Goal: Find specific page/section: Find specific page/section

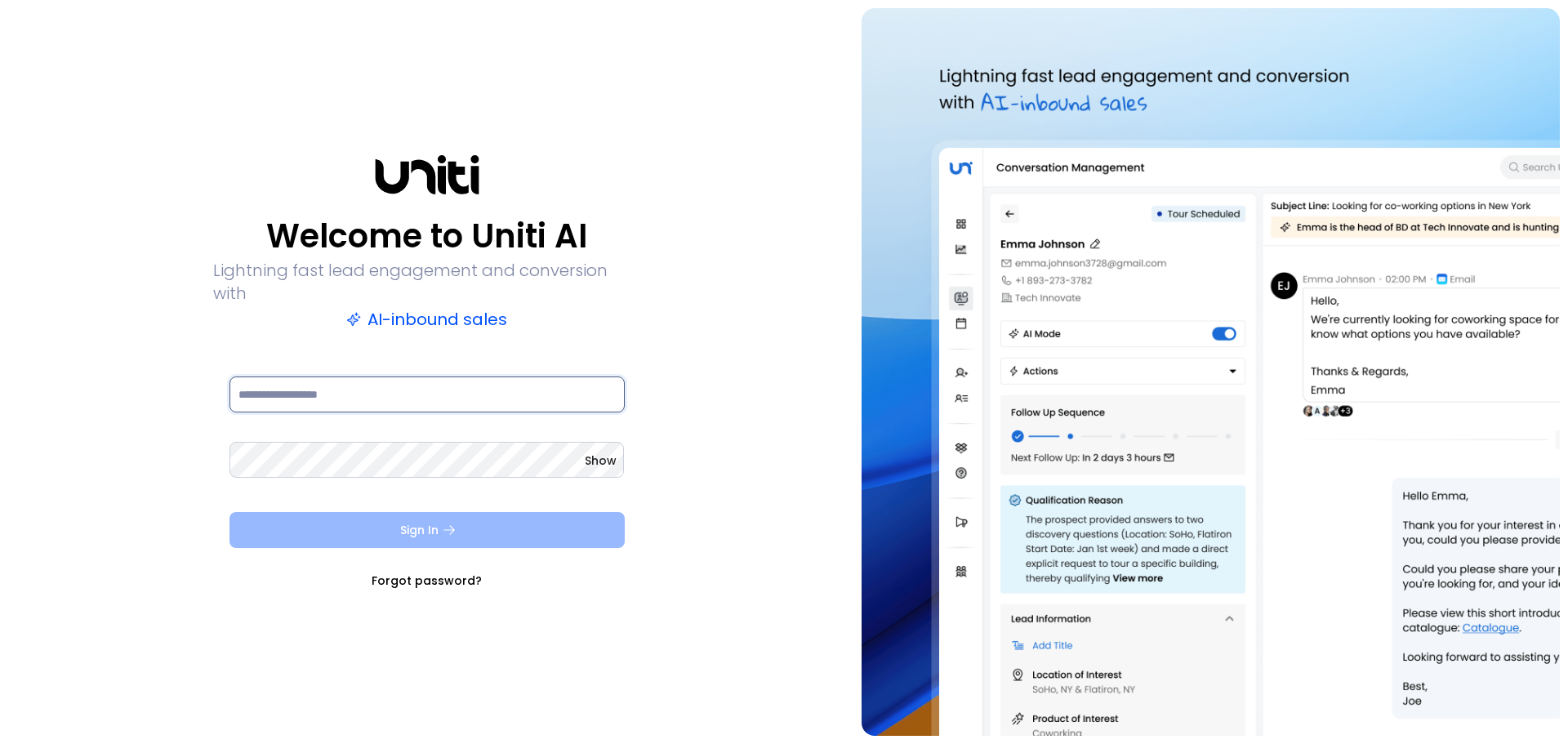
type input "**********"
click at [351, 512] on button "Sign In" at bounding box center [427, 530] width 395 height 36
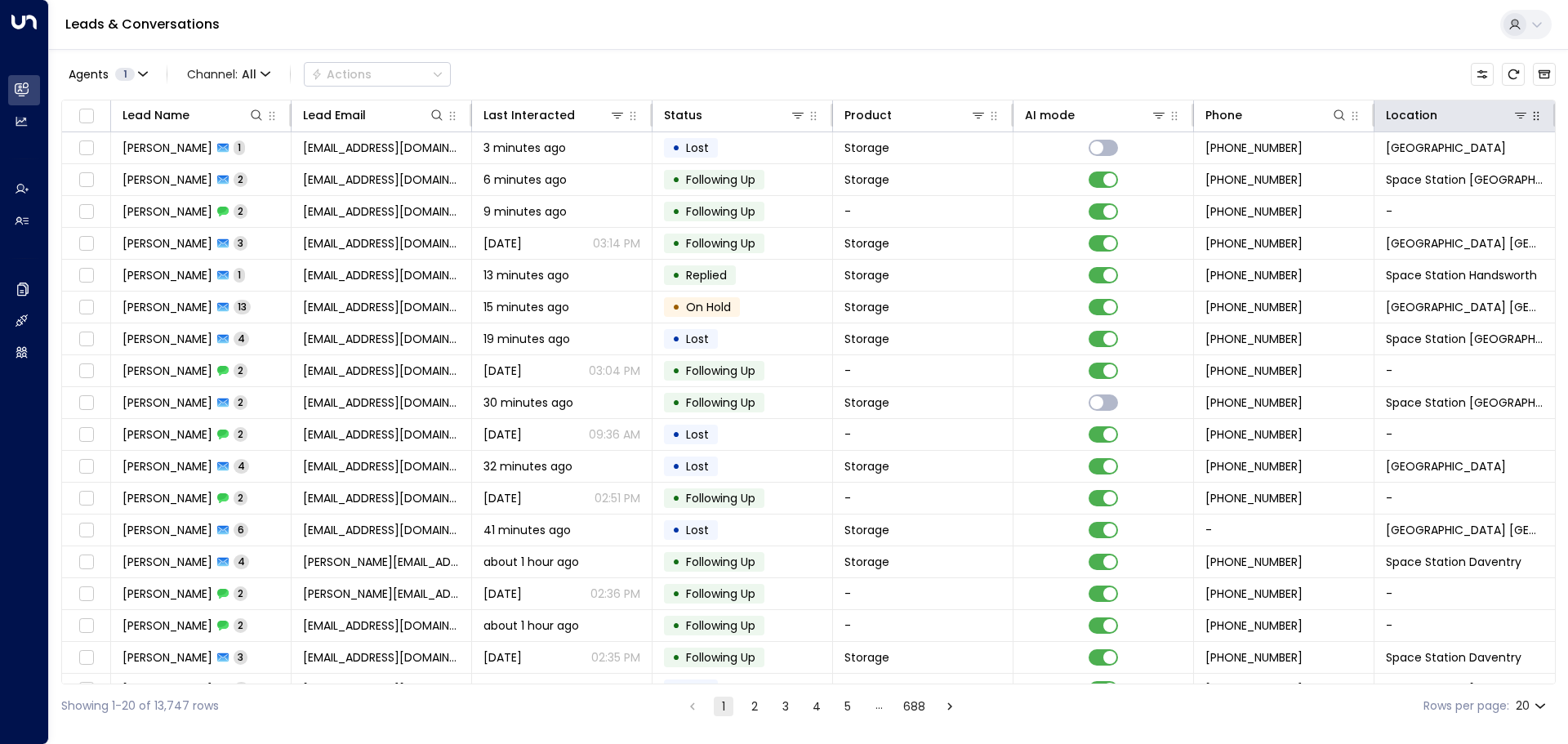
click at [1529, 117] on icon "button" at bounding box center [1536, 116] width 13 height 13
click at [1520, 114] on icon at bounding box center [1520, 116] width 12 height 5
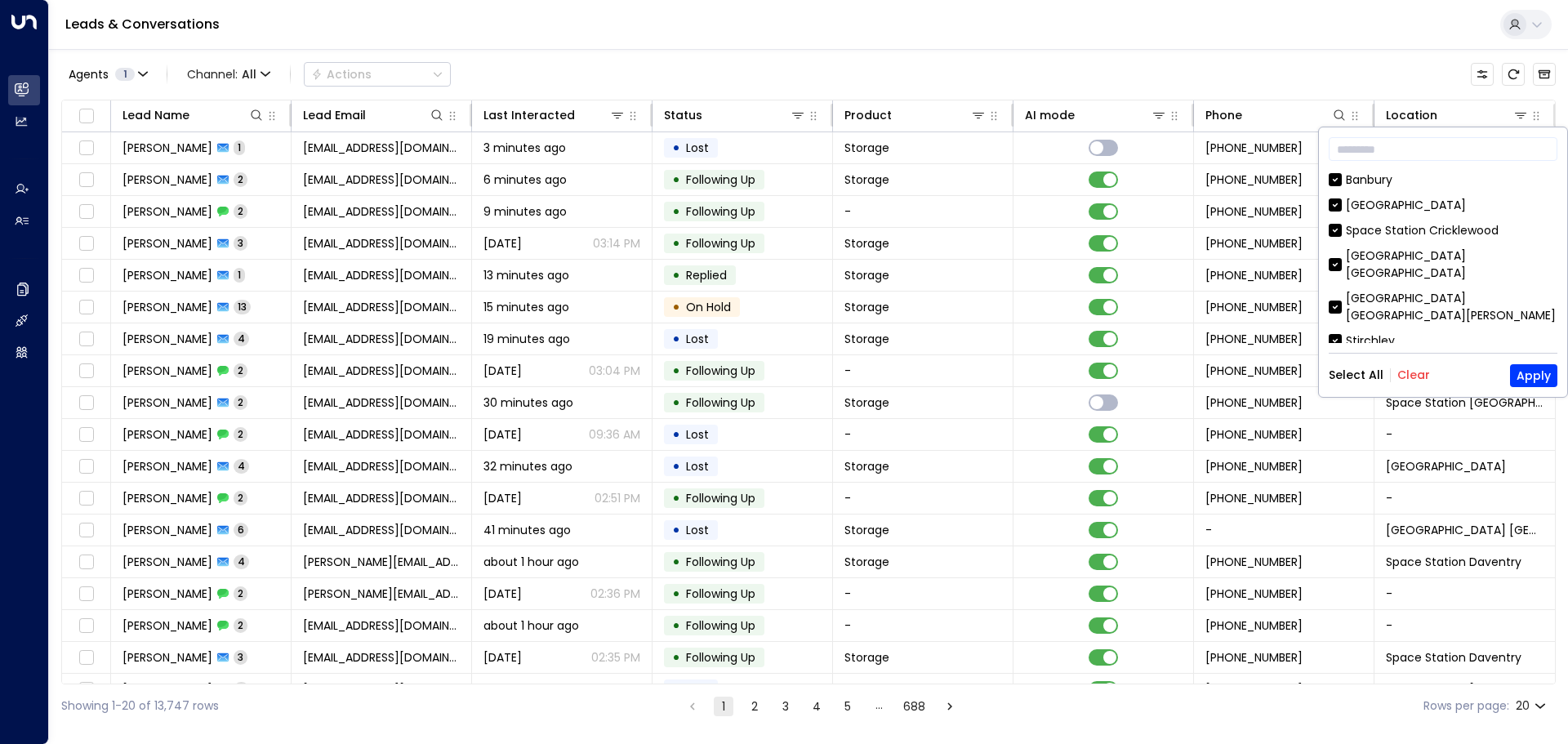
click at [1408, 376] on button "Clear" at bounding box center [1413, 375] width 32 height 13
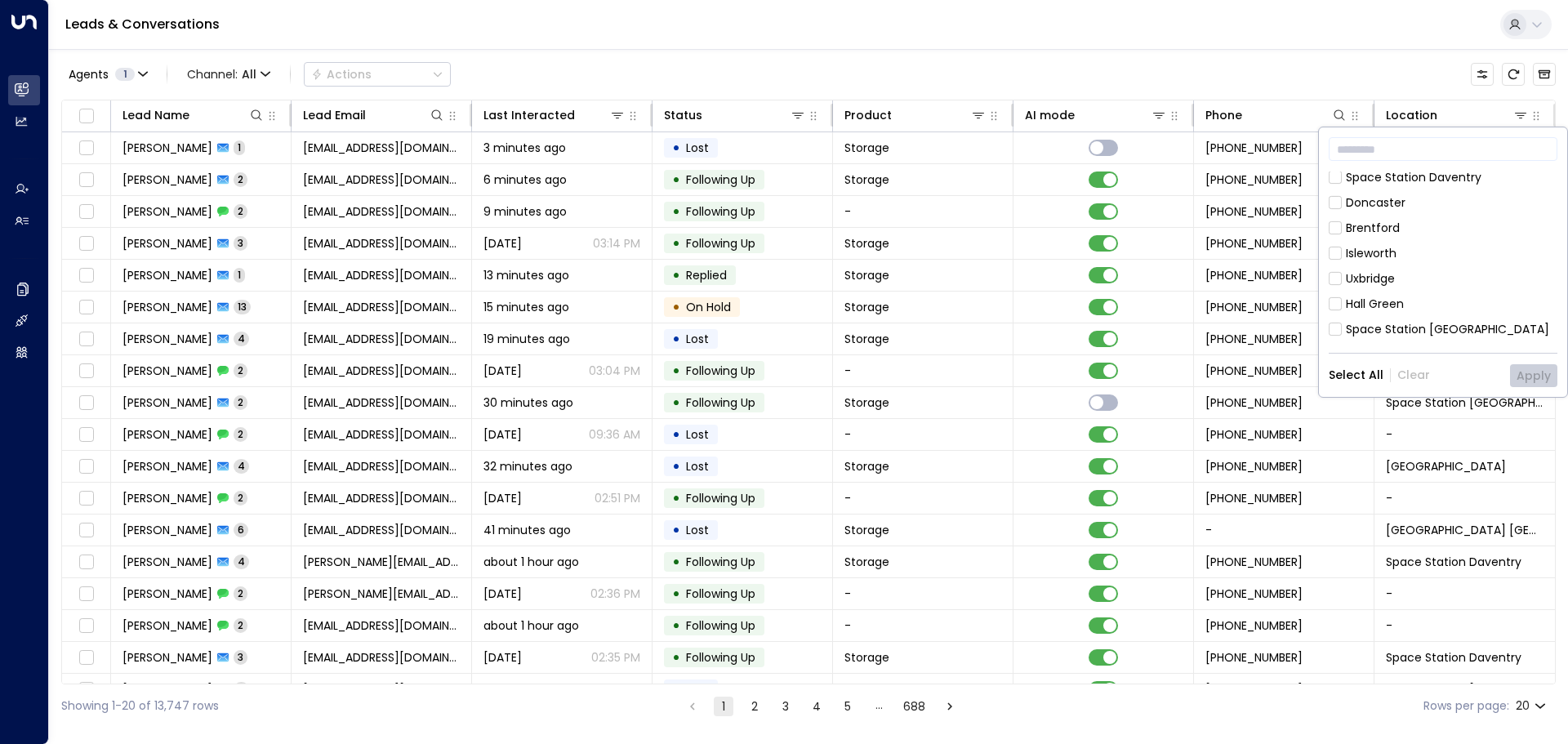
scroll to position [545, 0]
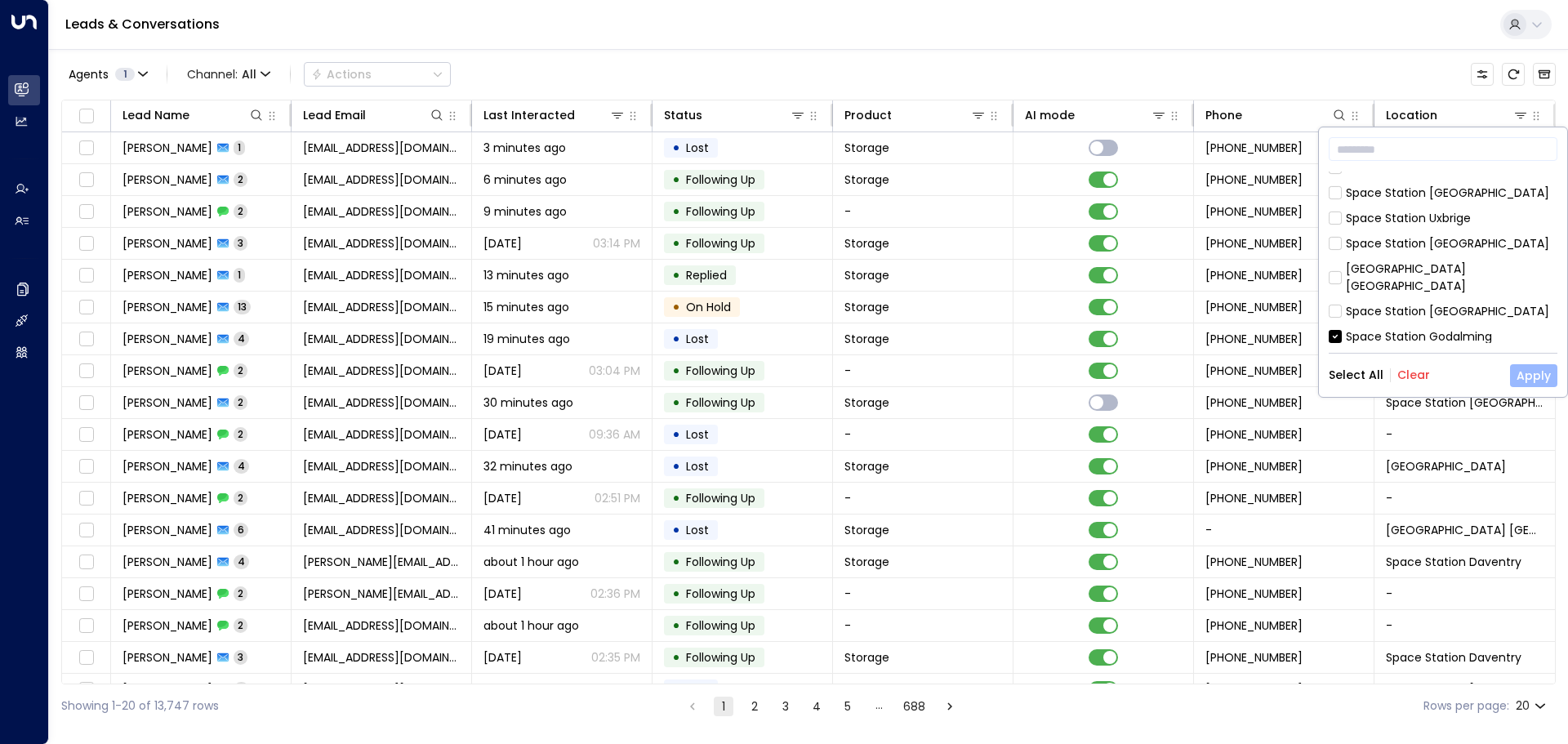
click at [1519, 371] on button "Apply" at bounding box center [1533, 376] width 48 height 23
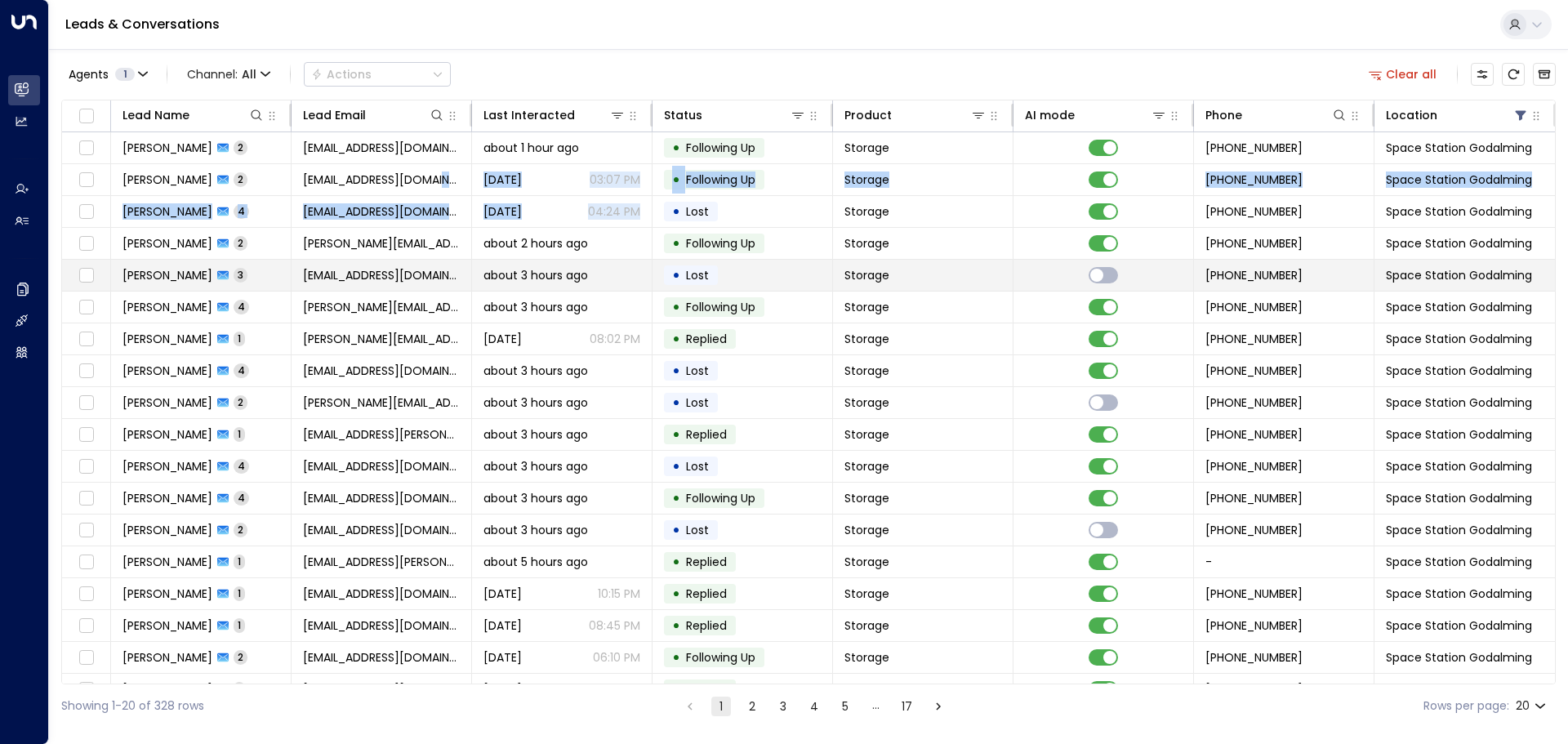
drag, startPoint x: 485, startPoint y: 198, endPoint x: 553, endPoint y: 273, distance: 101.2
click at [505, 218] on tbody "[PERSON_NAME] 2 [EMAIL_ADDRESS][DOMAIN_NAME] about 1 hour ago • Following Up St…" at bounding box center [808, 451] width 1493 height 636
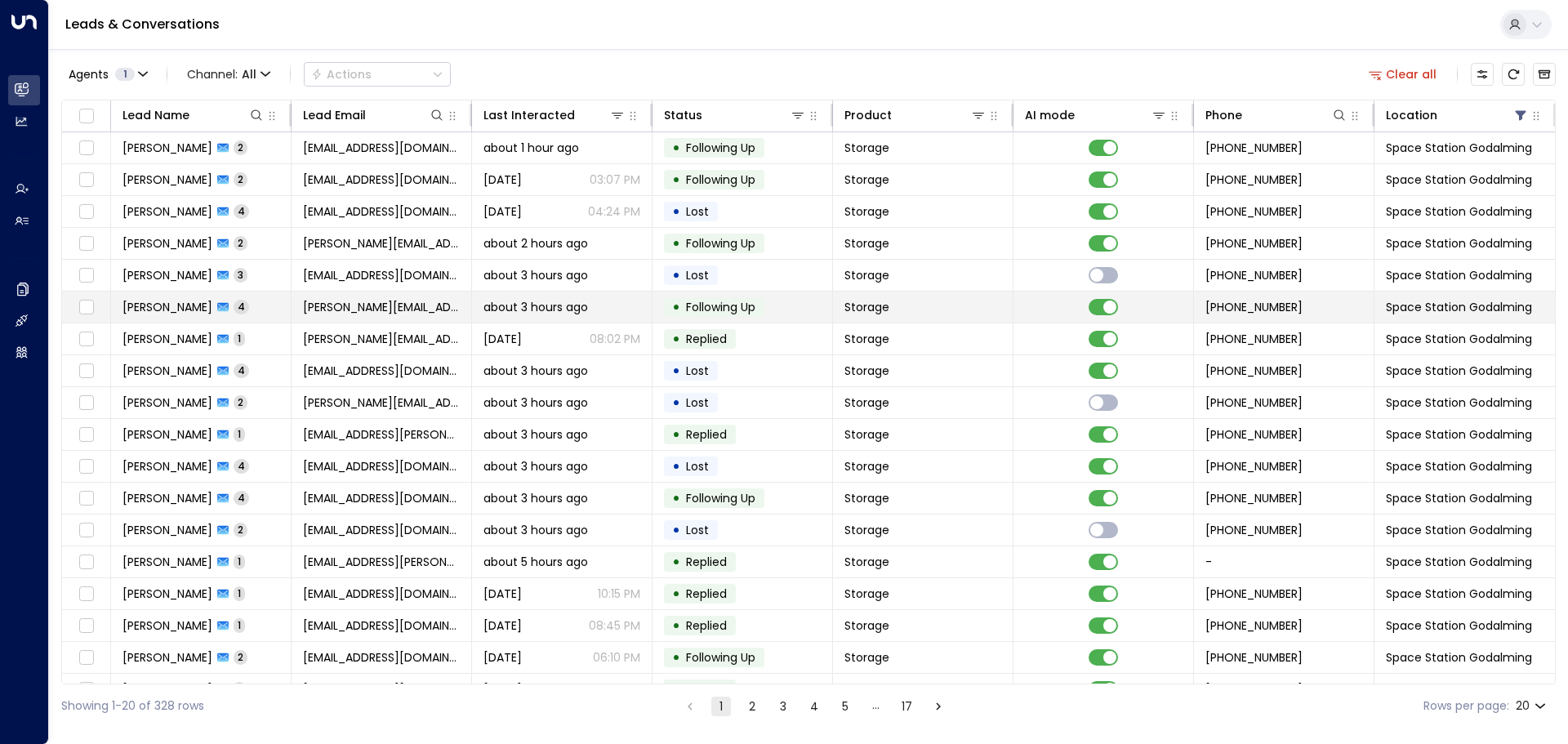
click at [554, 296] on td "about 3 hours ago" at bounding box center [561, 307] width 180 height 31
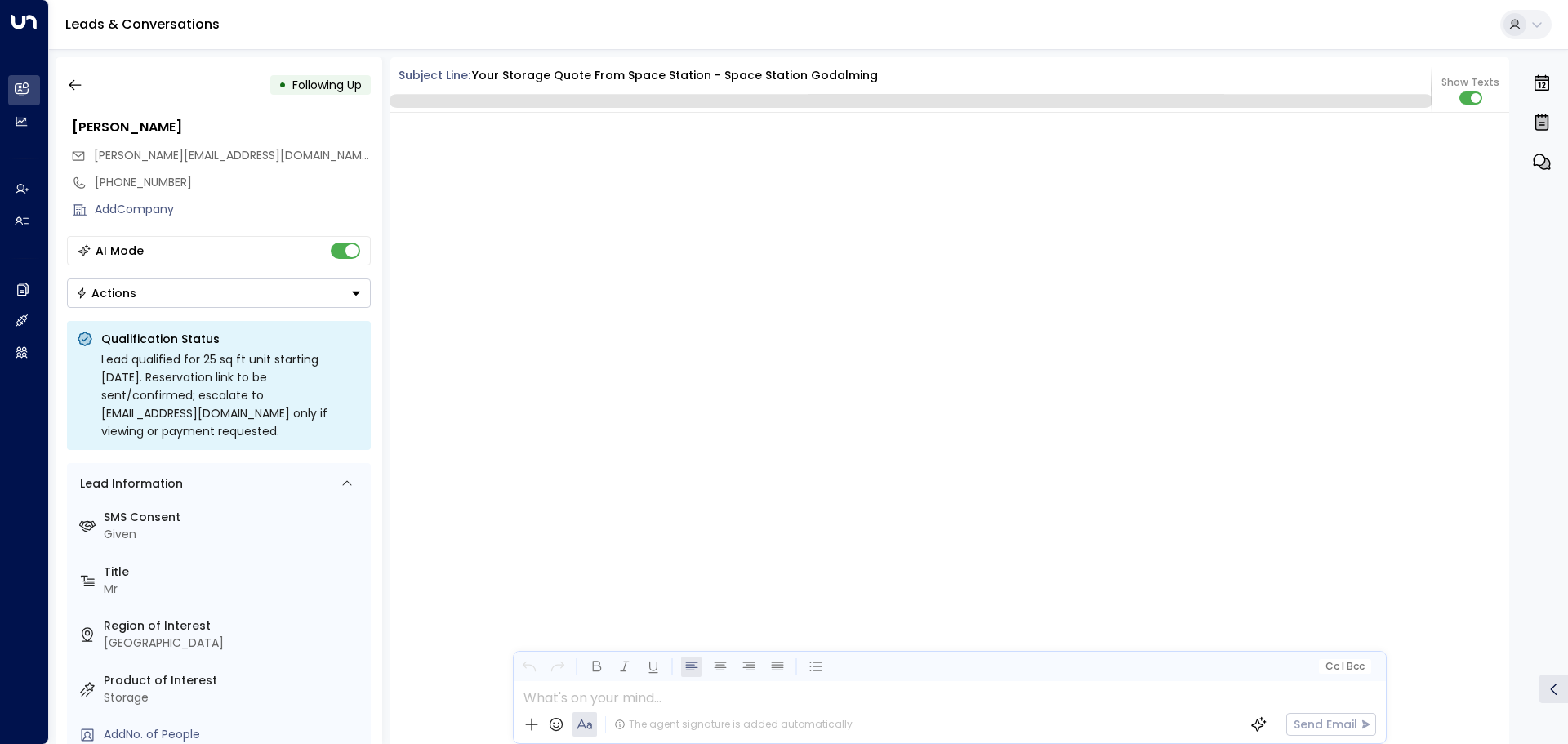
scroll to position [3152, 0]
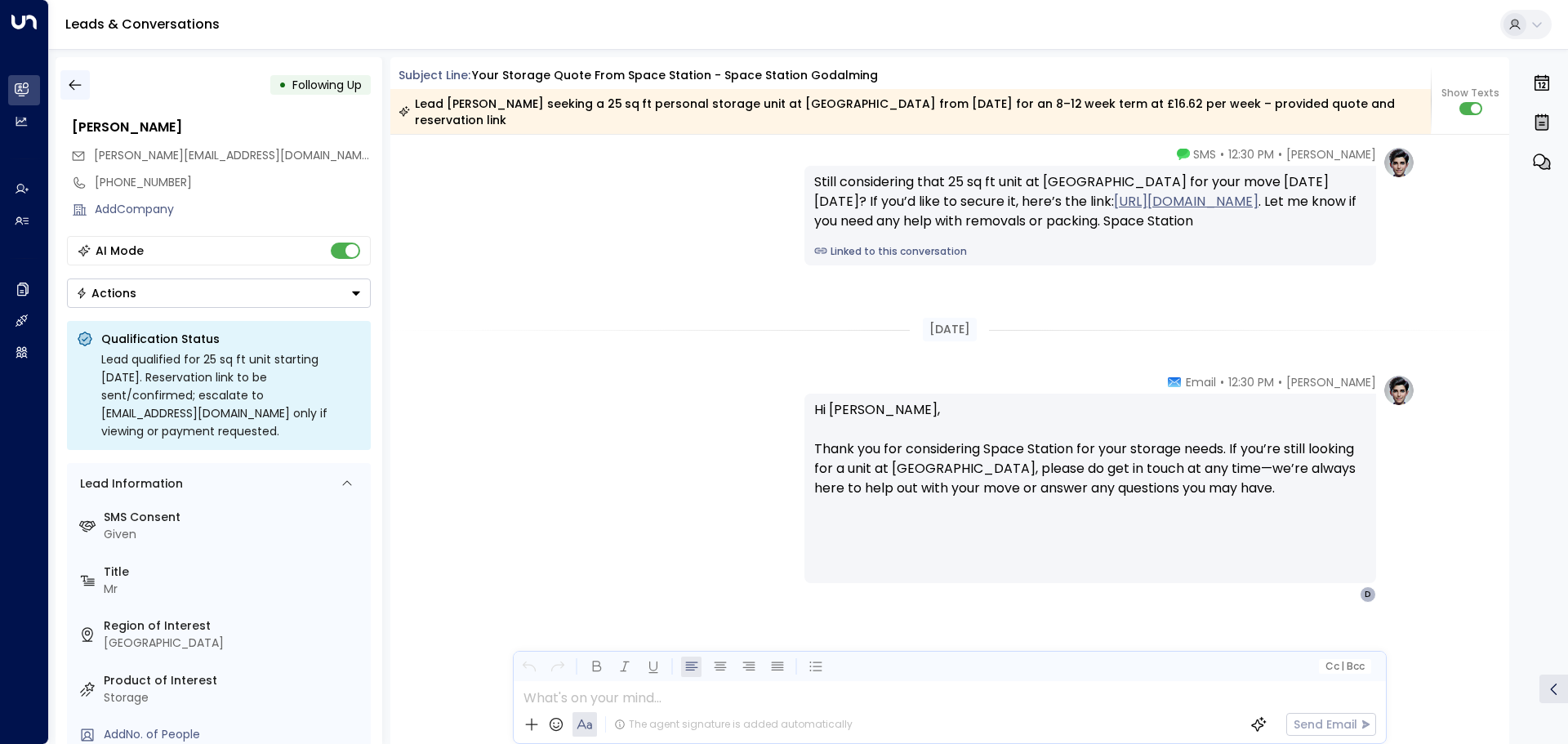
click at [75, 82] on icon "button" at bounding box center [75, 85] width 16 height 16
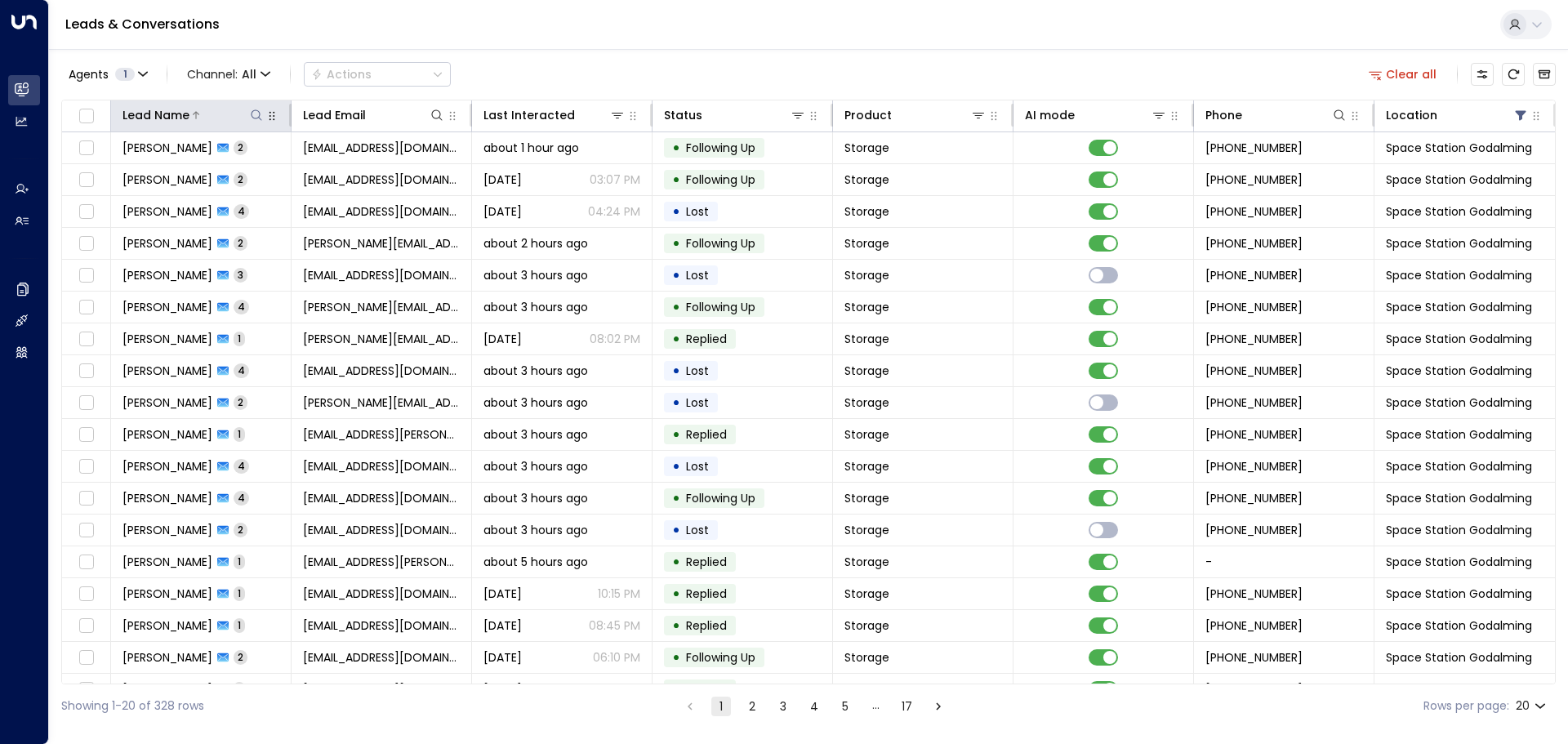
click at [255, 118] on icon at bounding box center [256, 115] width 11 height 11
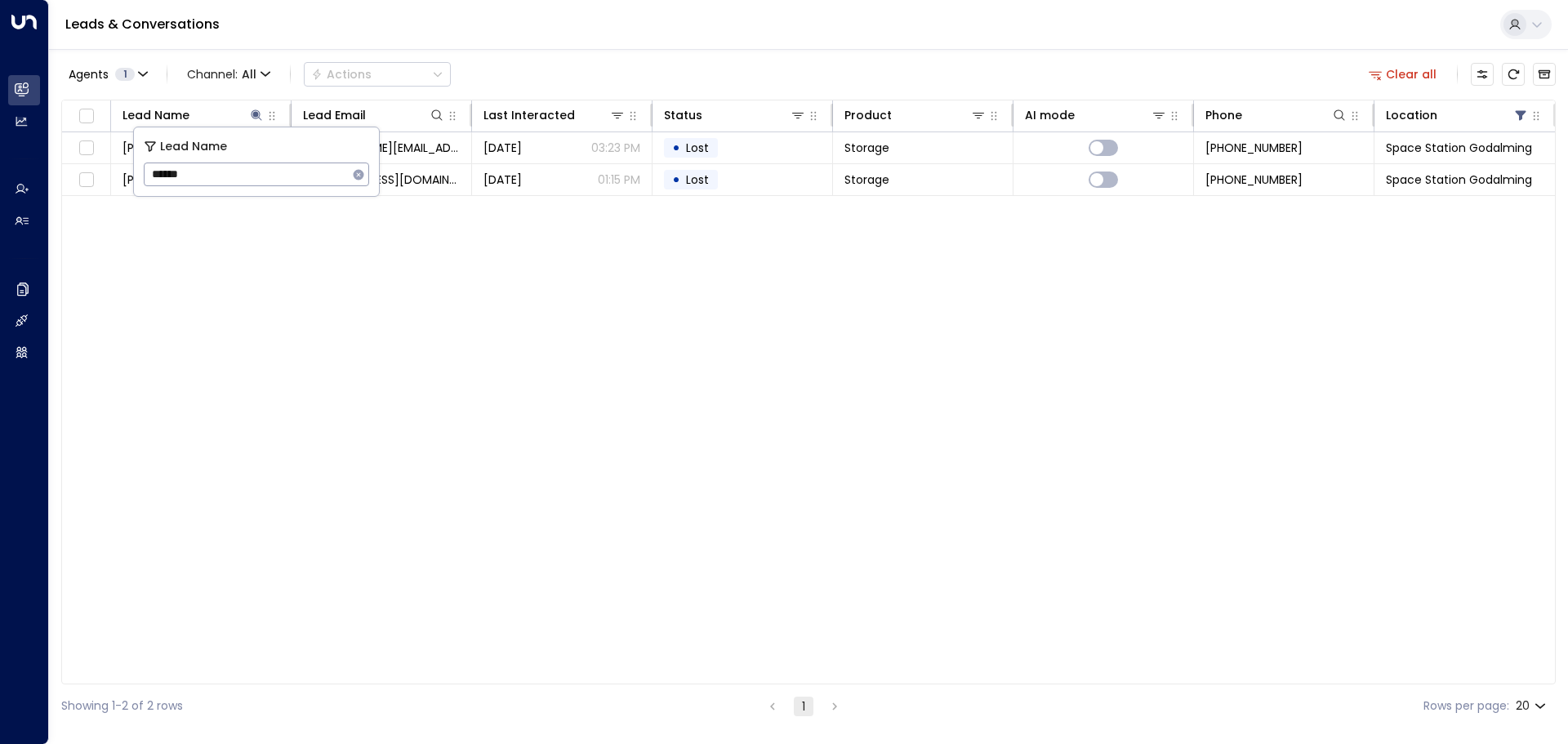
type input "******"
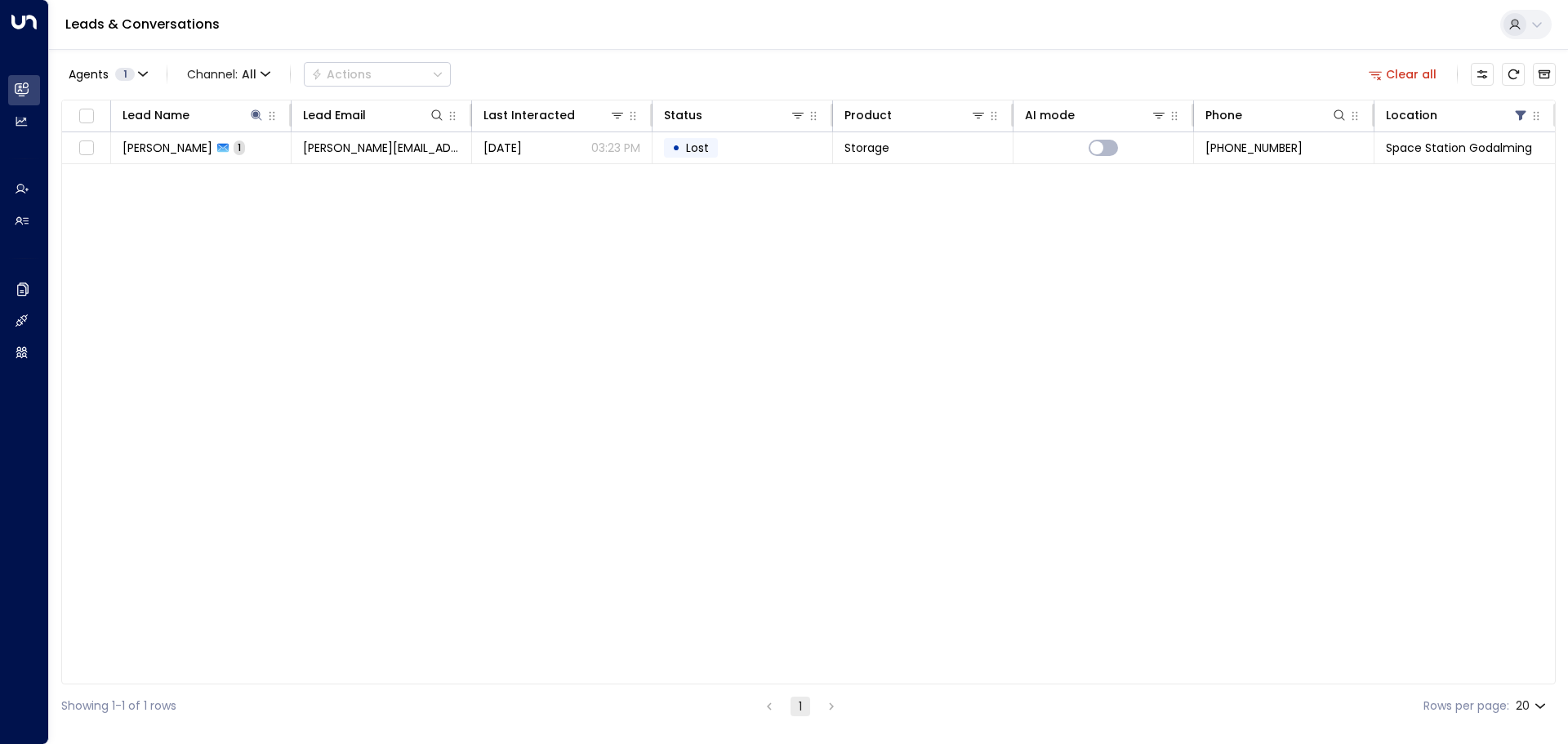
click at [456, 378] on div "Lead Name Lead Email Last Interacted Status Product AI mode Phone Location [PER…" at bounding box center [808, 392] width 1494 height 584
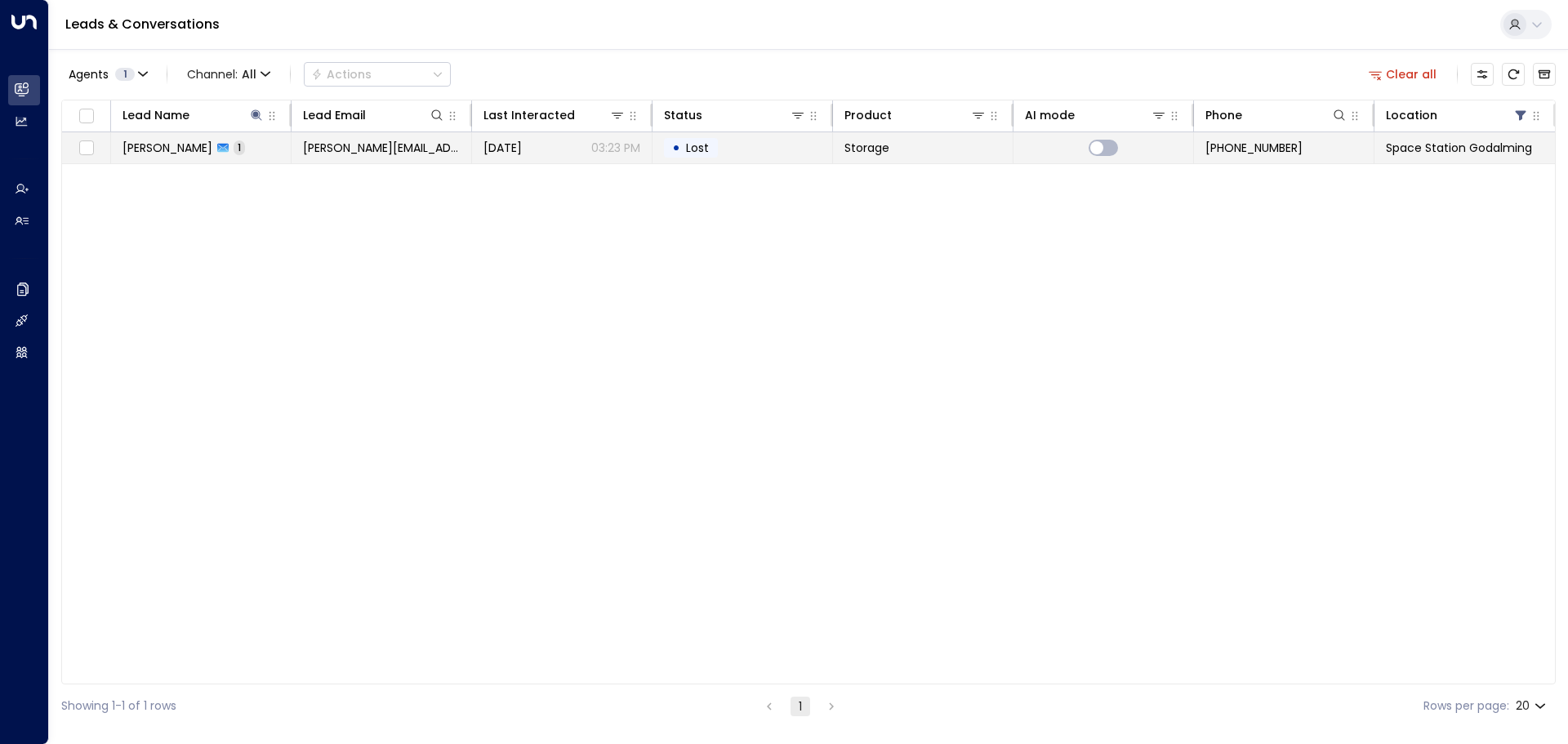
click at [252, 152] on td "[PERSON_NAME] 1" at bounding box center [201, 148] width 180 height 31
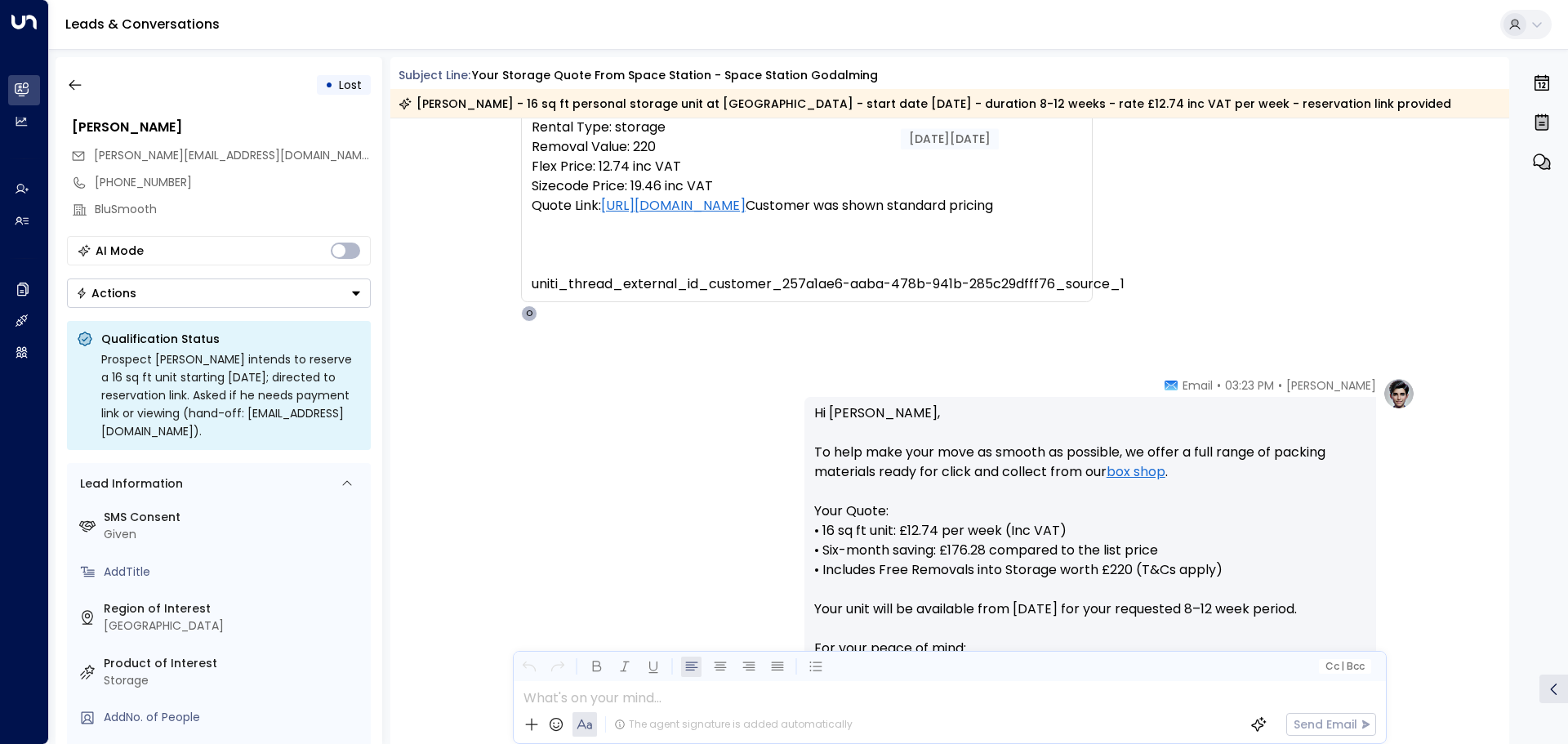
scroll to position [714, 0]
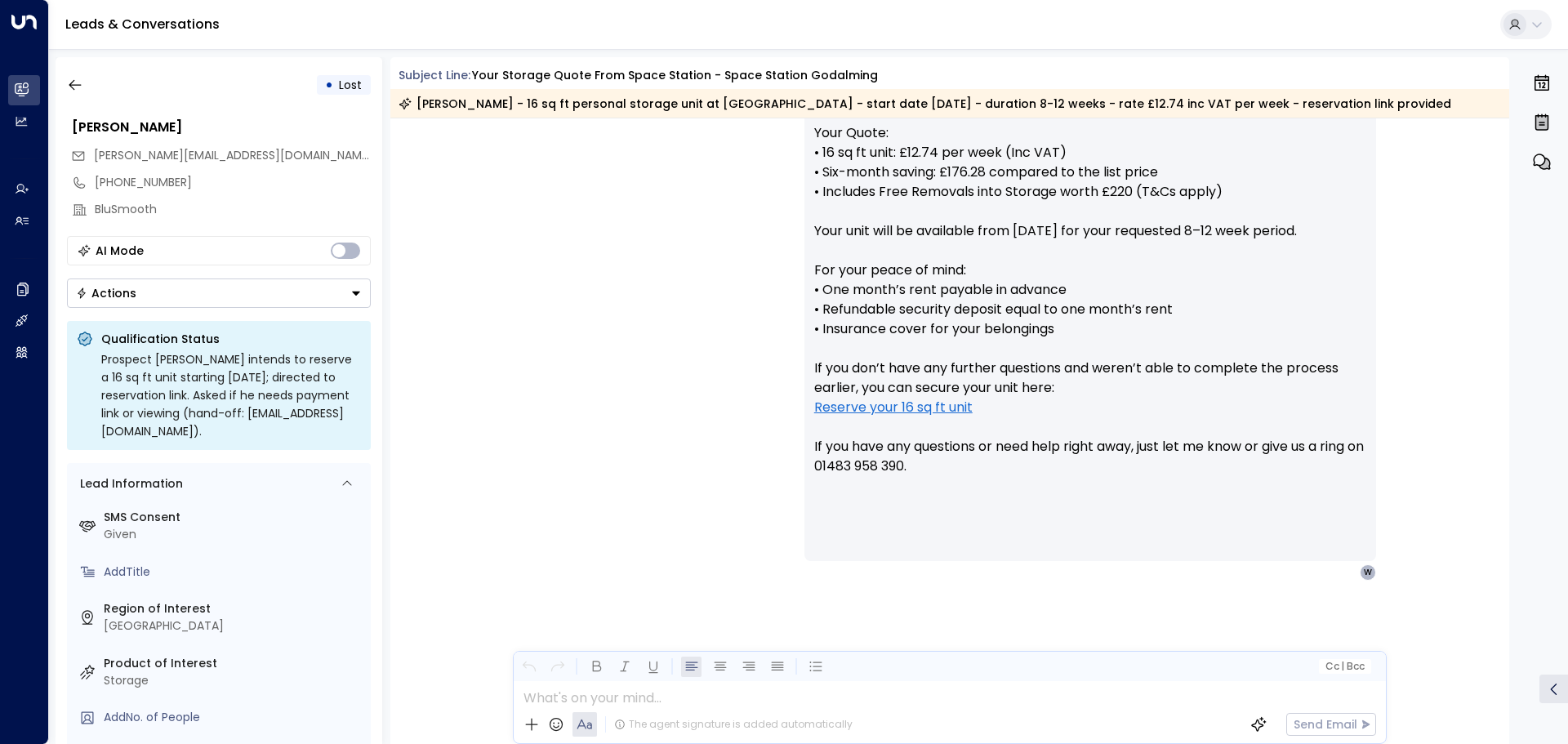
click at [1277, 380] on p "Hi [PERSON_NAME], To help make your move as smooth as possible, we offer a full…" at bounding box center [1090, 260] width 552 height 471
click at [1273, 372] on p "Hi [PERSON_NAME], To help make your move as smooth as possible, we offer a full…" at bounding box center [1090, 260] width 552 height 471
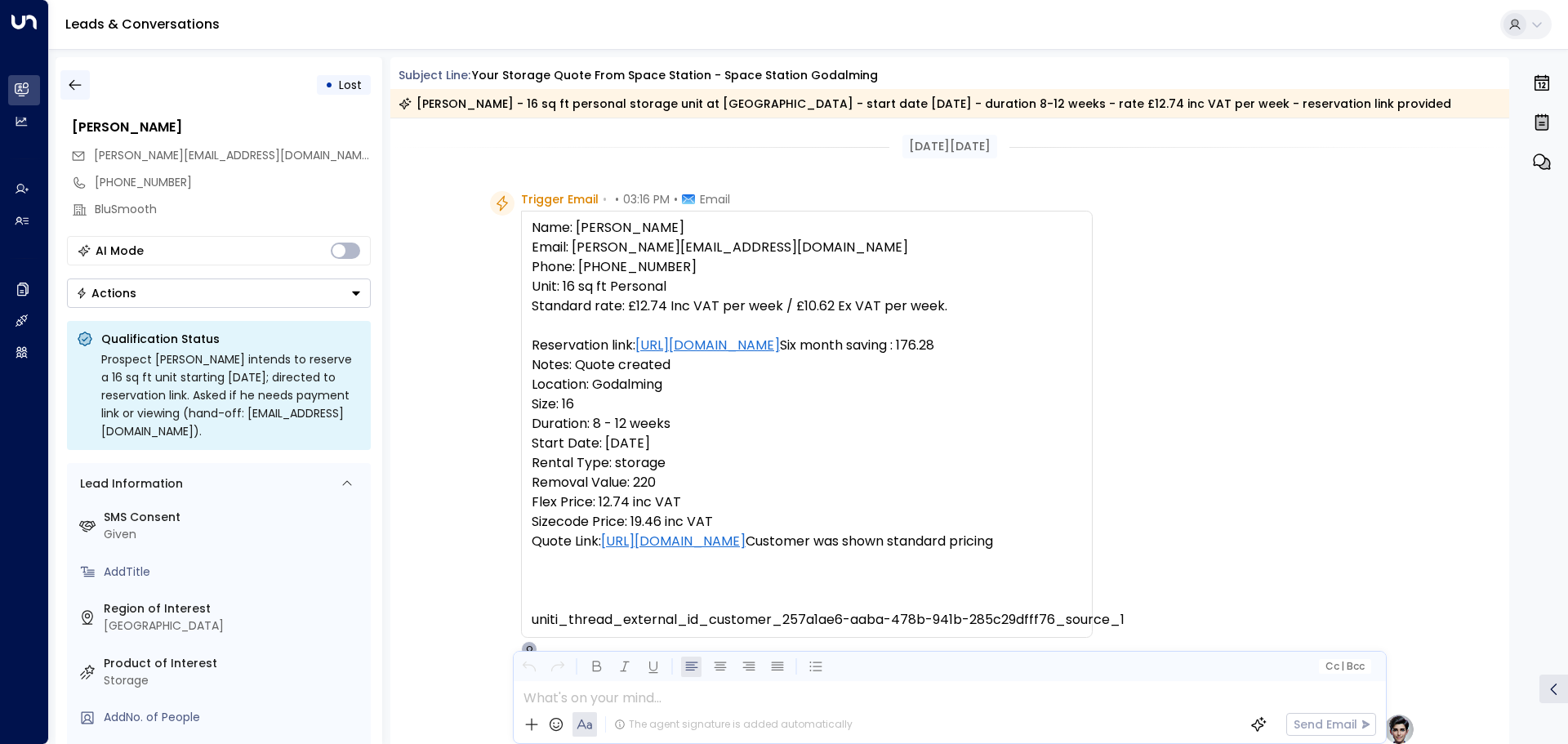
click at [73, 87] on icon "button" at bounding box center [75, 85] width 16 height 16
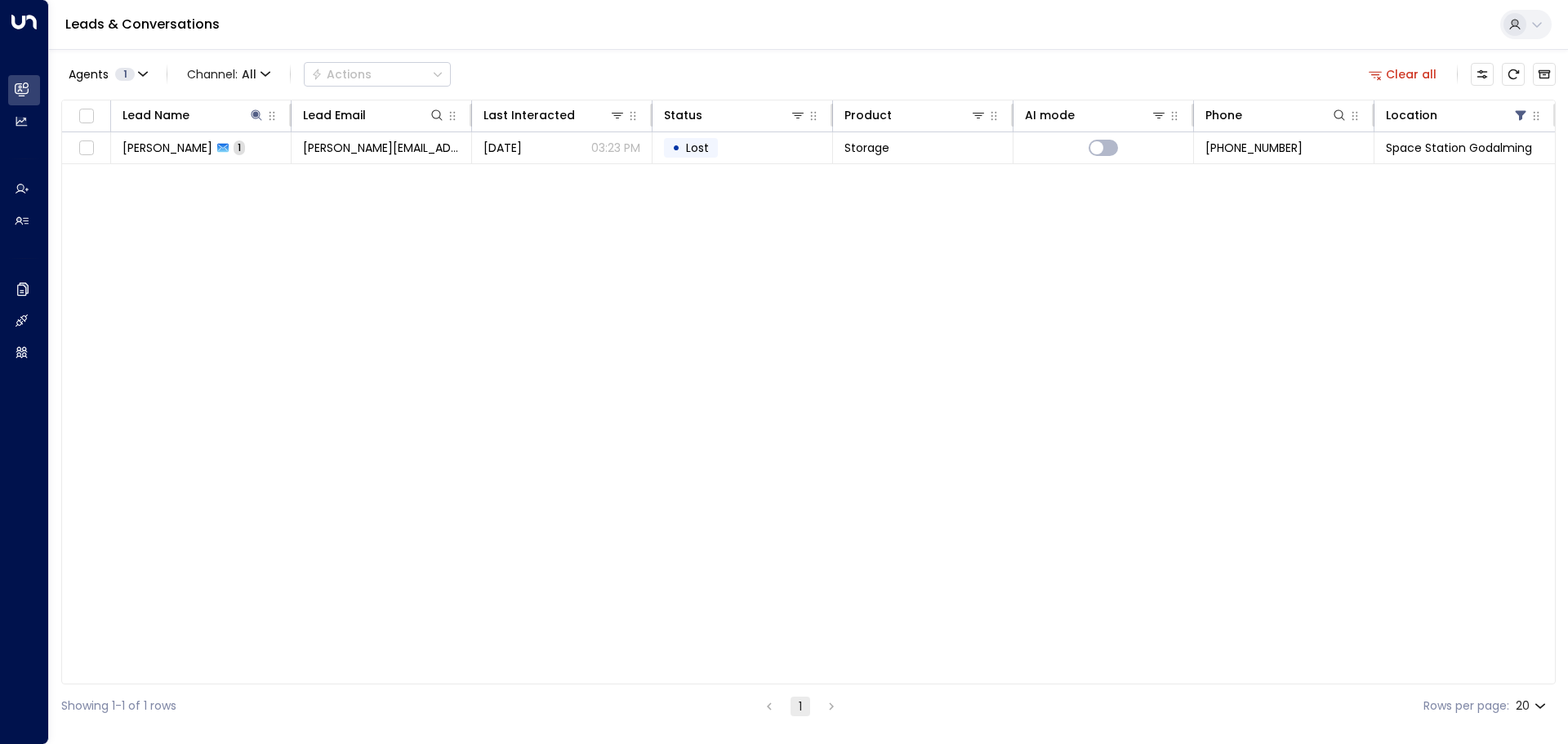
click at [1403, 74] on button "Clear all" at bounding box center [1402, 74] width 82 height 23
